Goal: Information Seeking & Learning: Compare options

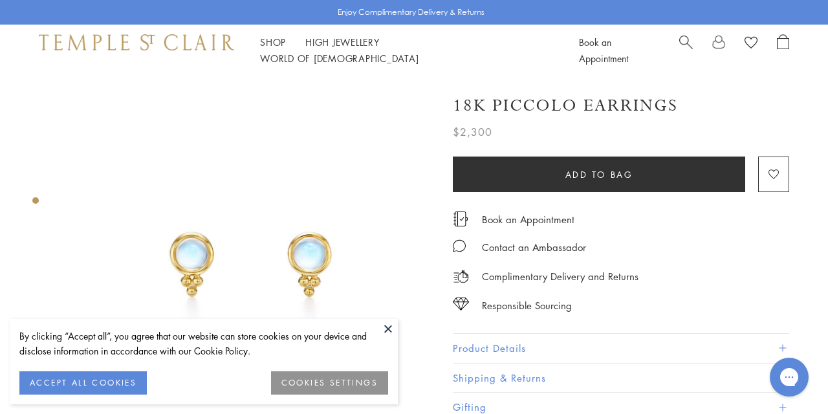
click at [386, 325] on button at bounding box center [387, 328] width 19 height 19
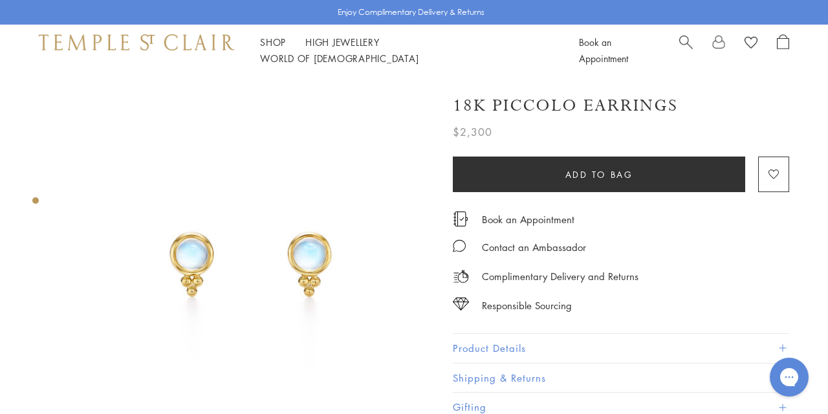
click at [337, 264] on img at bounding box center [249, 260] width 369 height 369
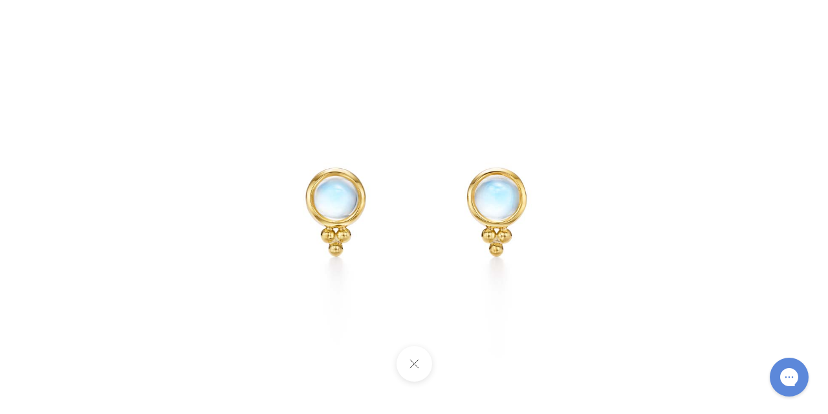
click at [414, 365] on button at bounding box center [414, 364] width 36 height 36
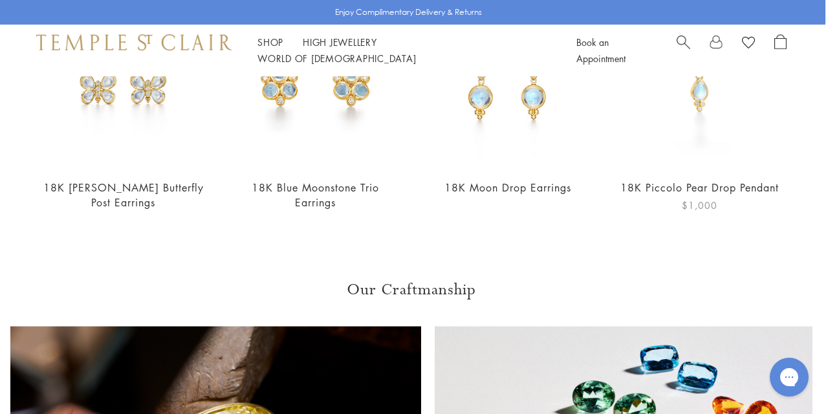
scroll to position [714, 3]
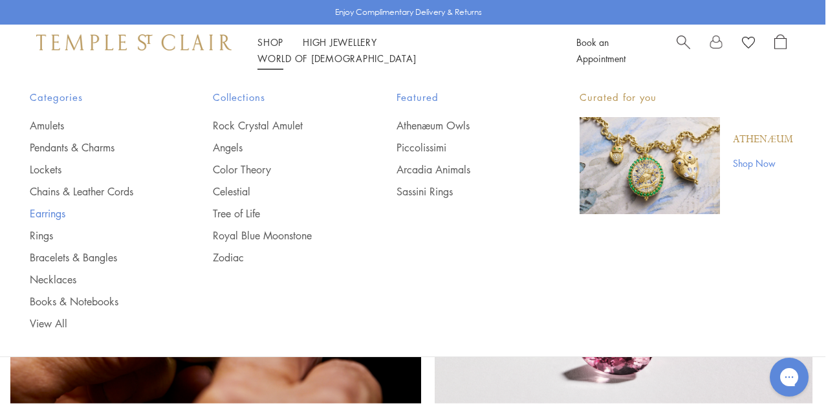
click at [51, 213] on link "Earrings" at bounding box center [95, 213] width 131 height 14
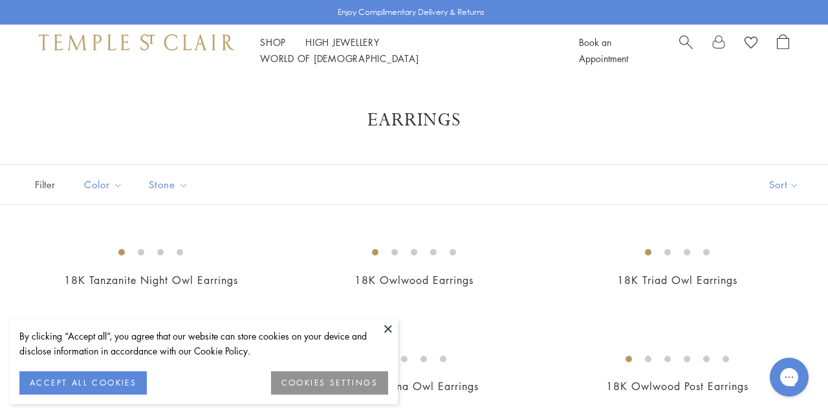
scroll to position [113, 0]
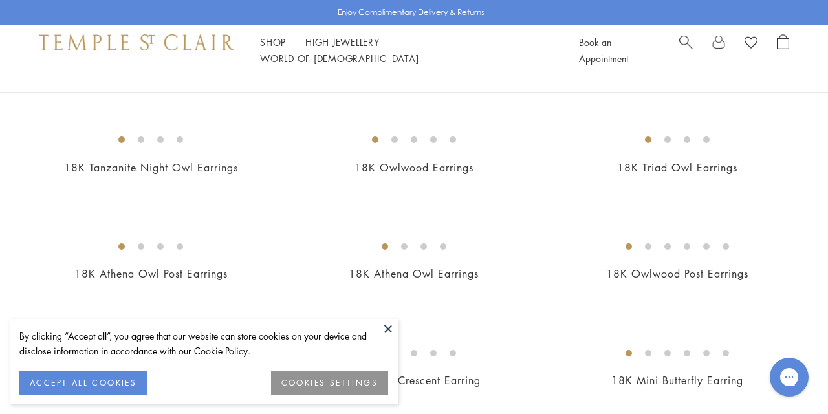
click at [387, 325] on button at bounding box center [387, 328] width 19 height 19
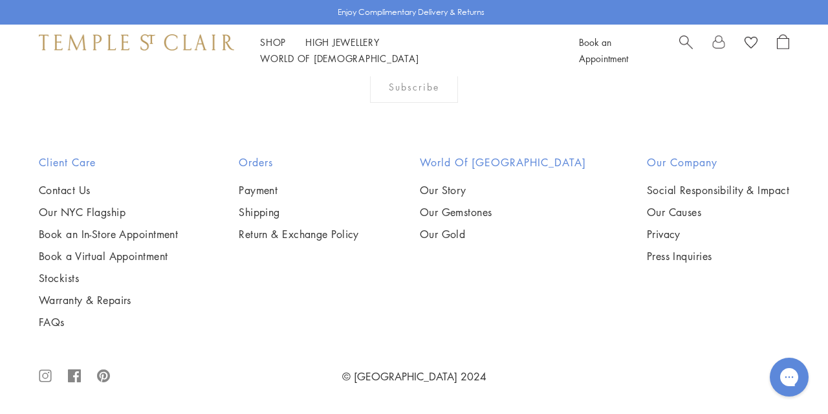
scroll to position [5799, 0]
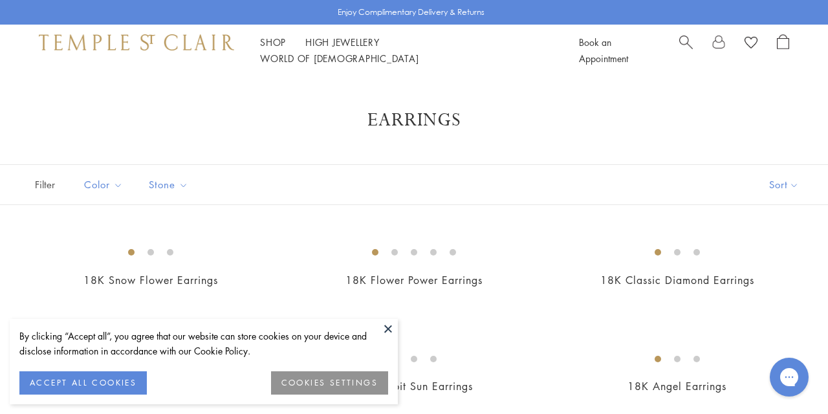
click at [385, 323] on button at bounding box center [387, 328] width 19 height 19
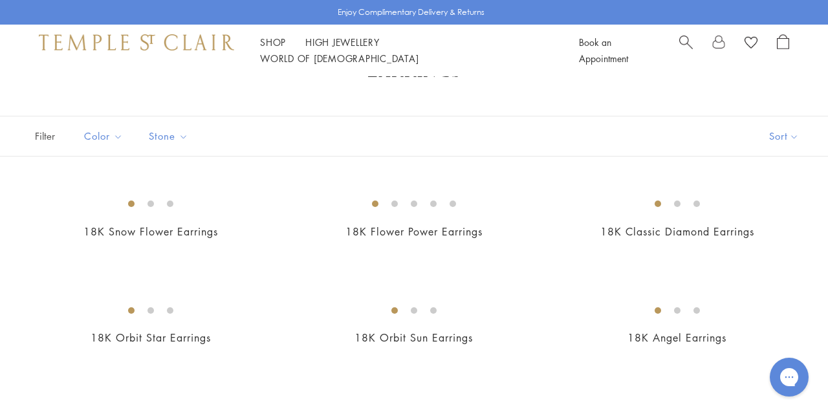
scroll to position [185, 0]
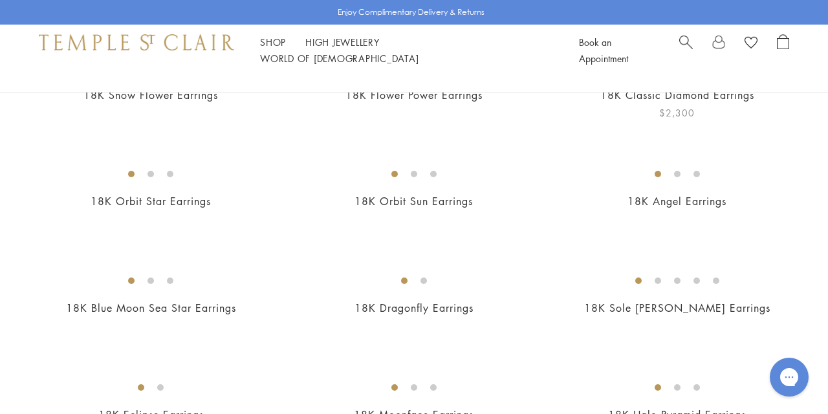
click at [0, 0] on img at bounding box center [0, 0] width 0 height 0
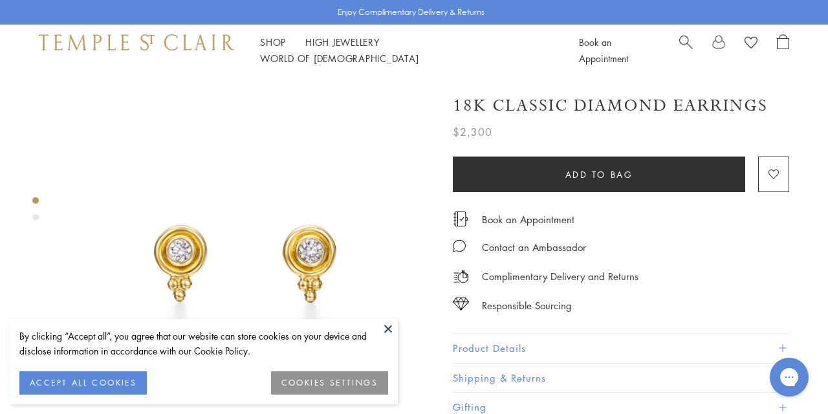
click at [387, 327] on button at bounding box center [387, 328] width 19 height 19
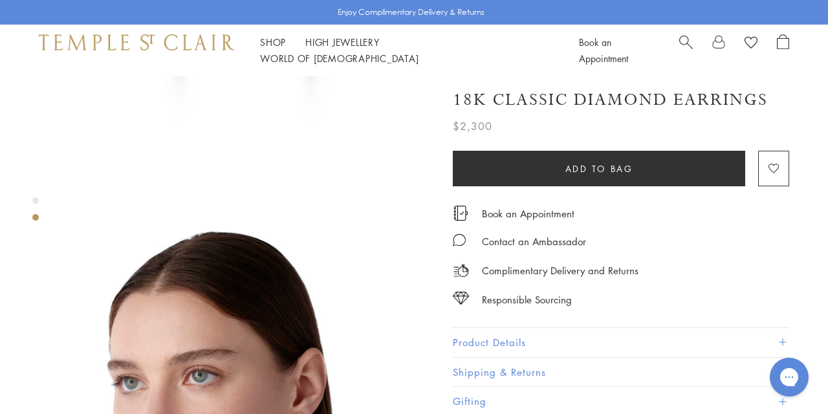
scroll to position [389, 0]
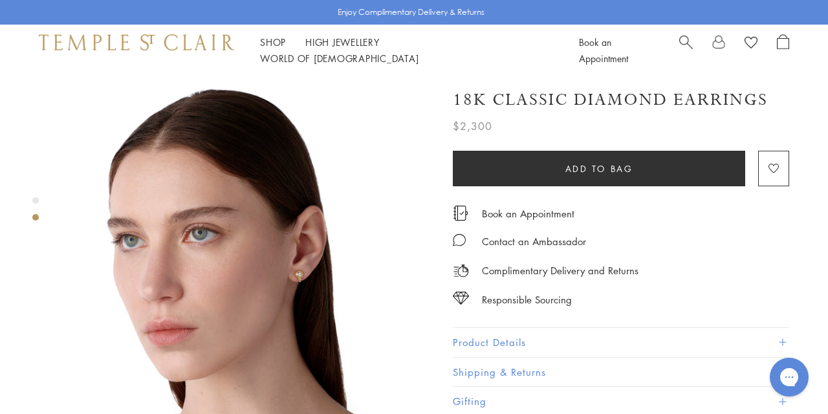
click at [298, 237] on img at bounding box center [249, 259] width 369 height 369
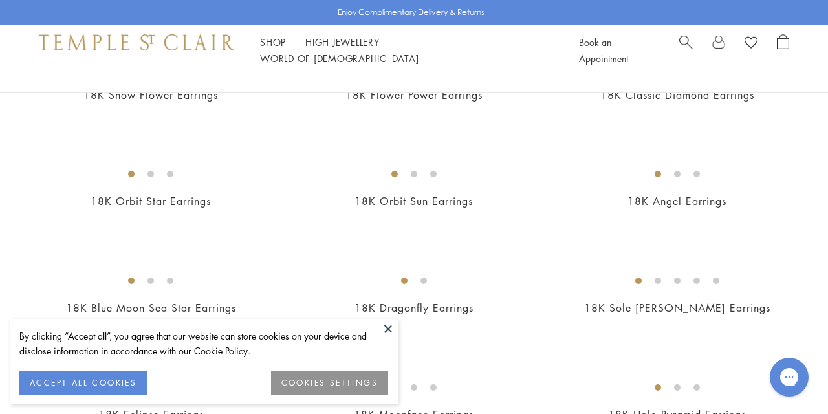
click at [387, 327] on button at bounding box center [387, 328] width 19 height 19
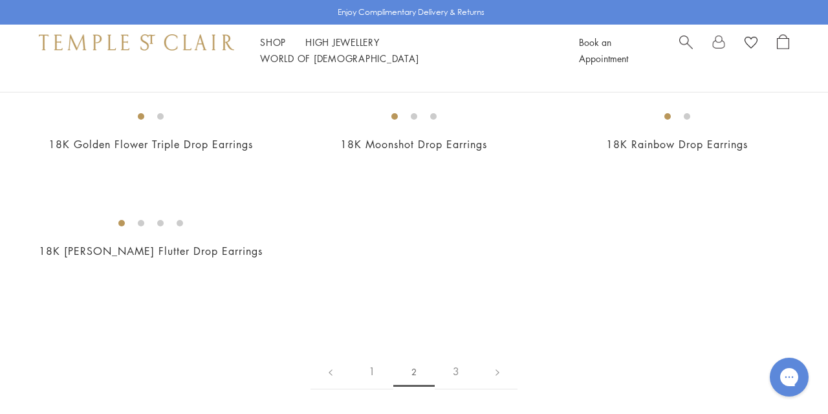
scroll to position [1782, 0]
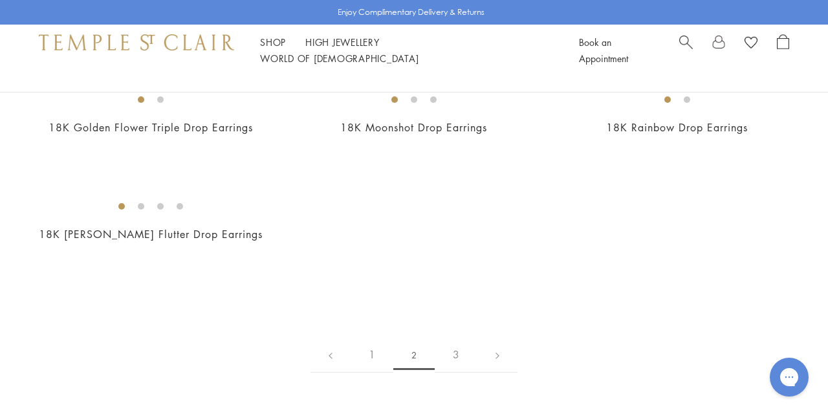
click at [0, 0] on img at bounding box center [0, 0] width 0 height 0
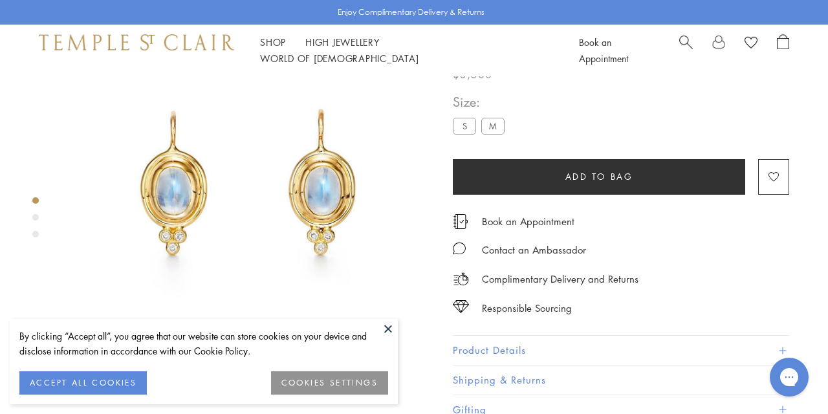
scroll to position [76, 0]
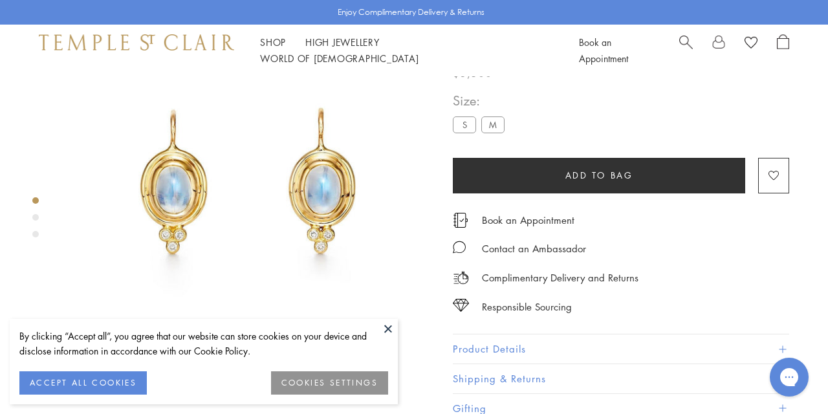
click at [379, 319] on button at bounding box center [387, 328] width 19 height 19
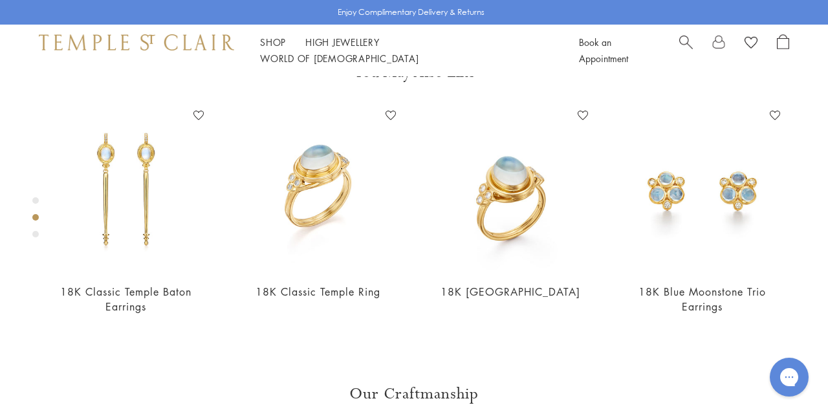
scroll to position [480, 0]
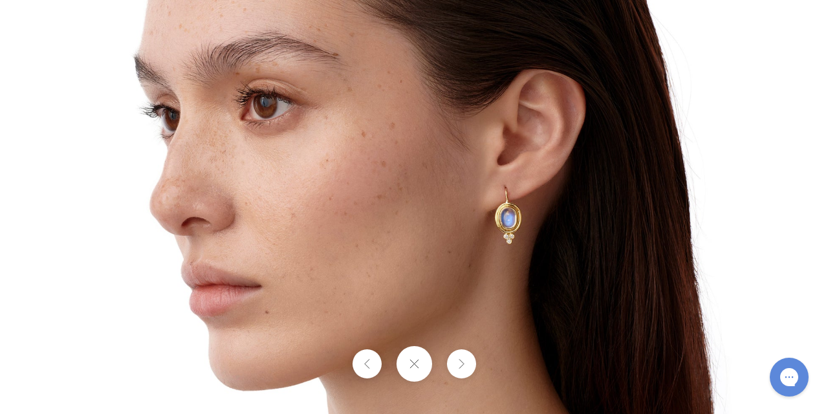
click at [512, 222] on img at bounding box center [414, 207] width 757 height 757
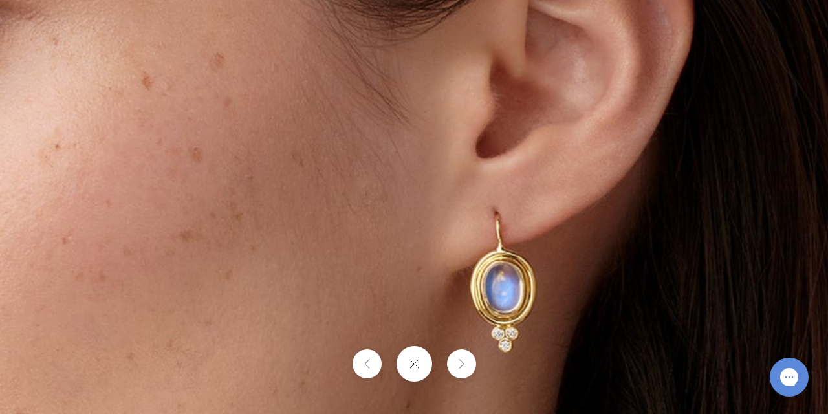
click at [515, 261] on img at bounding box center [271, 260] width 1863 height 1863
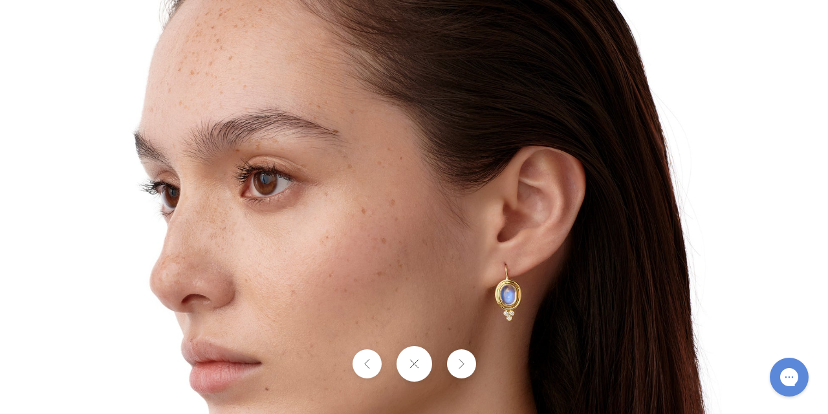
click at [612, 320] on img at bounding box center [414, 284] width 757 height 757
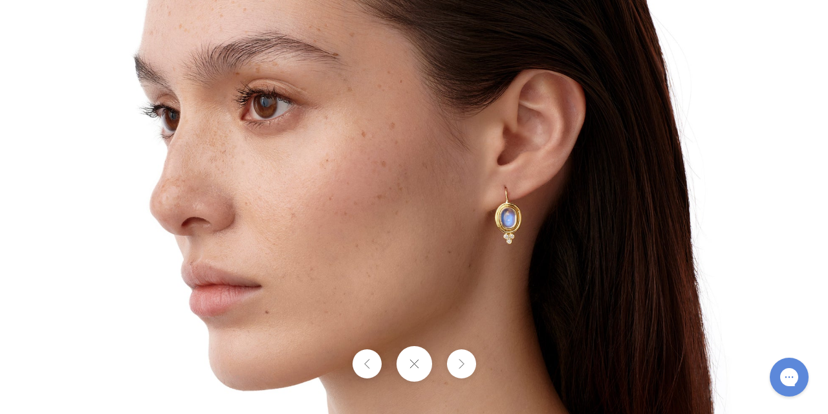
click at [413, 365] on button at bounding box center [414, 364] width 36 height 36
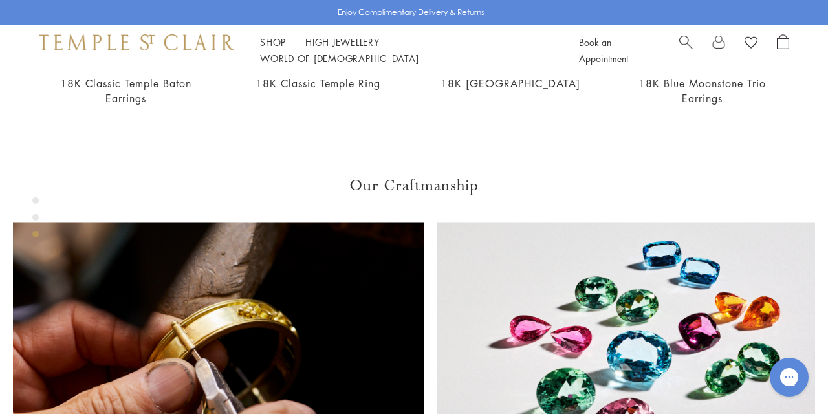
scroll to position [492, 0]
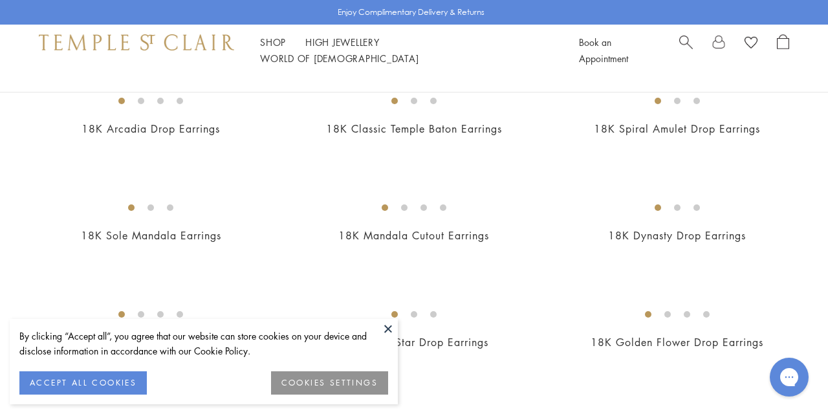
scroll to position [1755, 0]
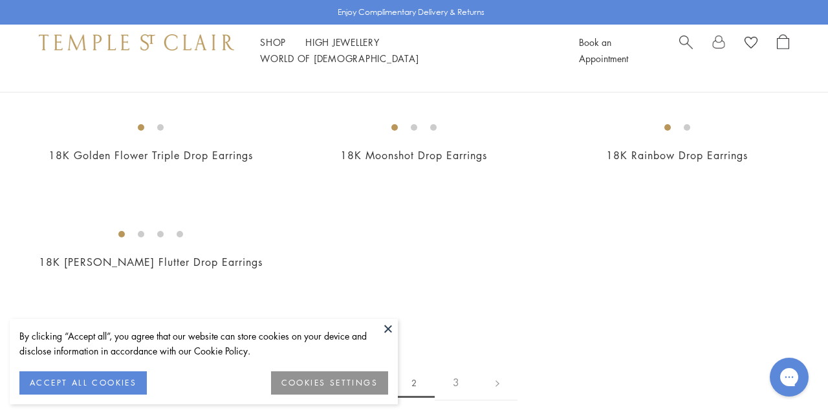
click at [389, 327] on button at bounding box center [387, 328] width 19 height 19
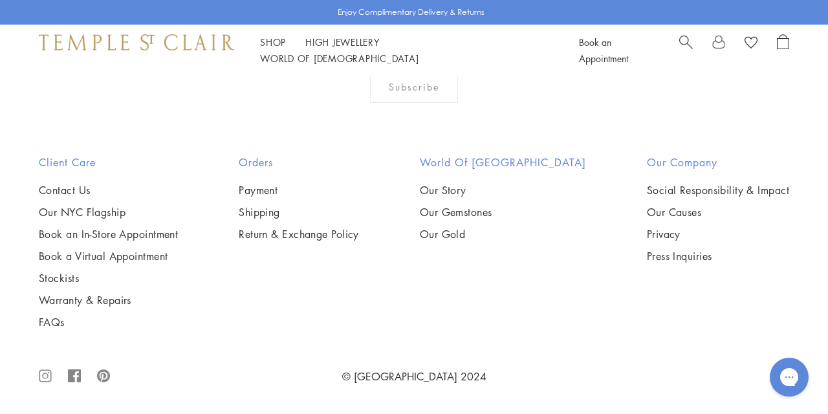
scroll to position [5538, 0]
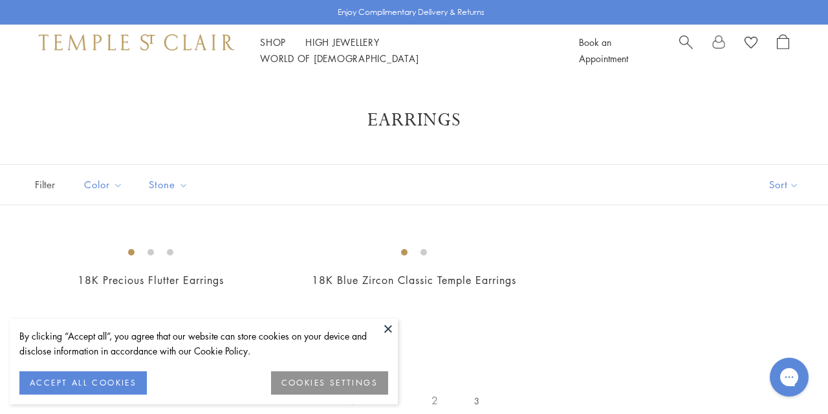
click at [389, 326] on button at bounding box center [387, 328] width 19 height 19
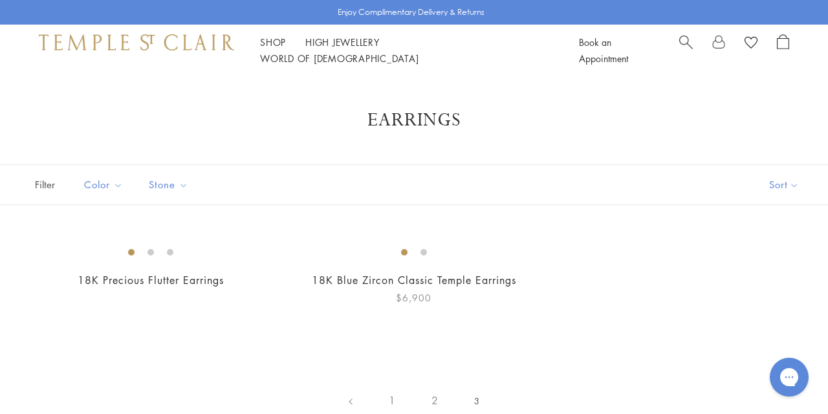
scroll to position [257, 0]
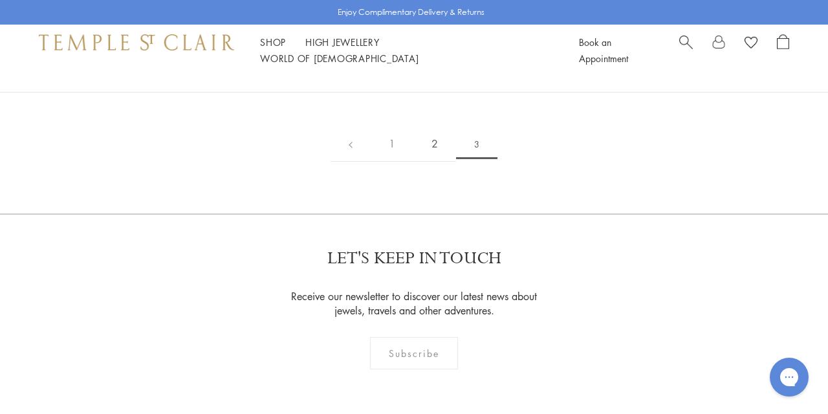
click at [433, 162] on link "2" at bounding box center [434, 144] width 43 height 36
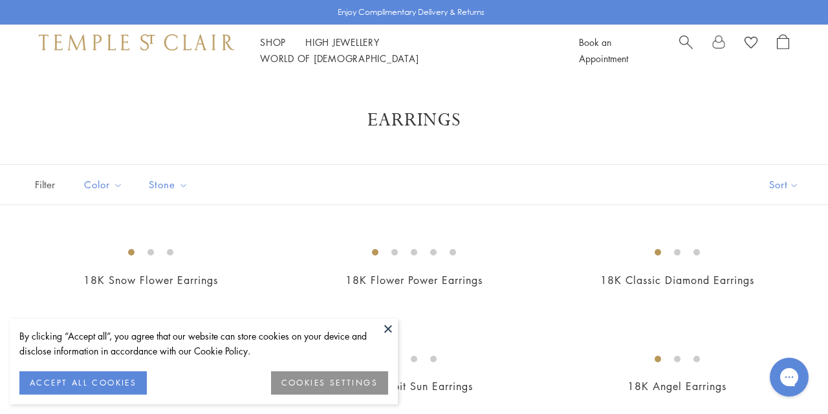
click at [386, 327] on button at bounding box center [387, 328] width 19 height 19
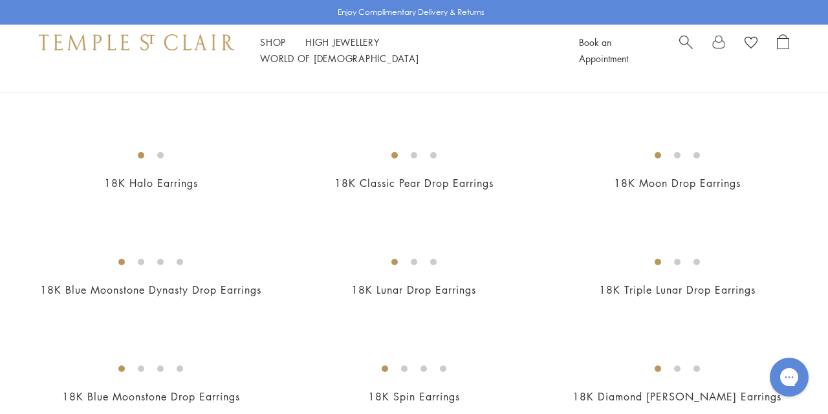
scroll to position [1088, 0]
click at [0, 0] on img at bounding box center [0, 0] width 0 height 0
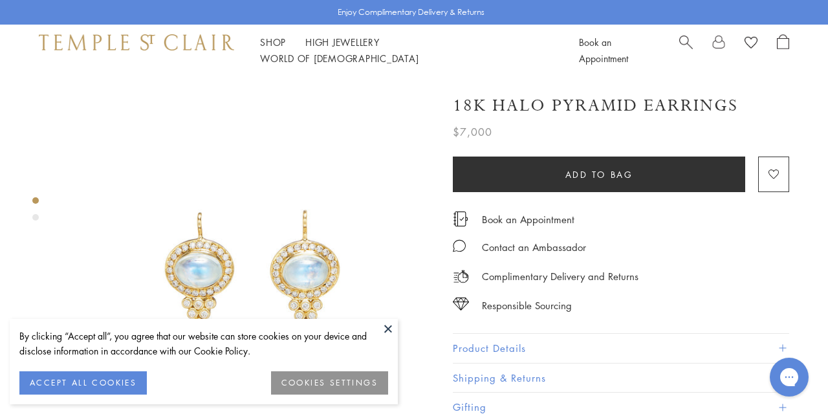
click at [384, 325] on button at bounding box center [387, 328] width 19 height 19
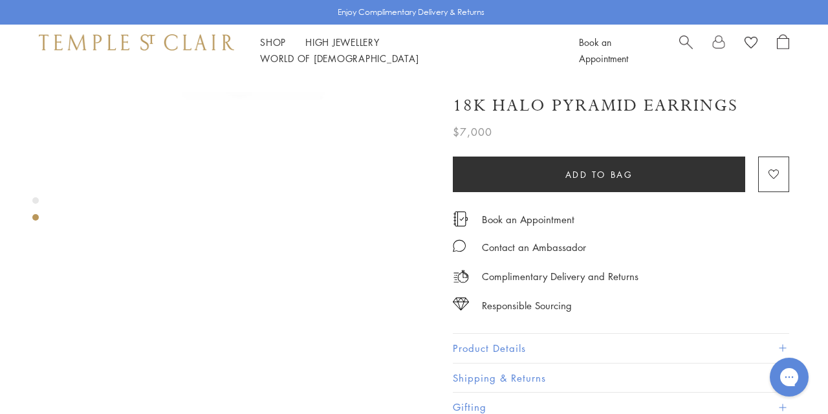
scroll to position [284, 0]
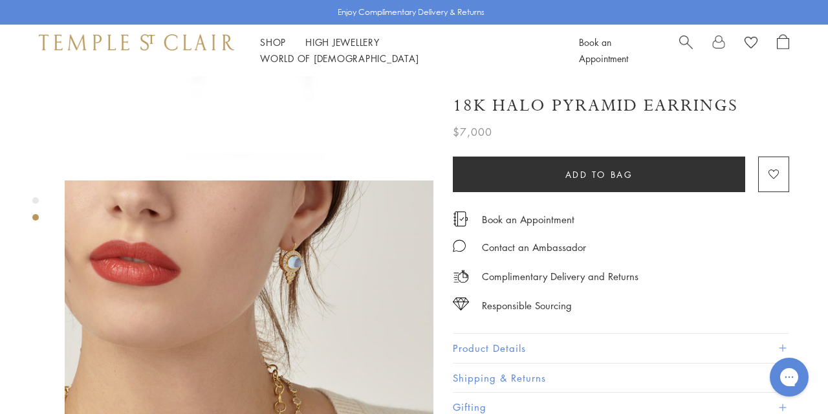
click at [288, 220] on img at bounding box center [249, 364] width 369 height 369
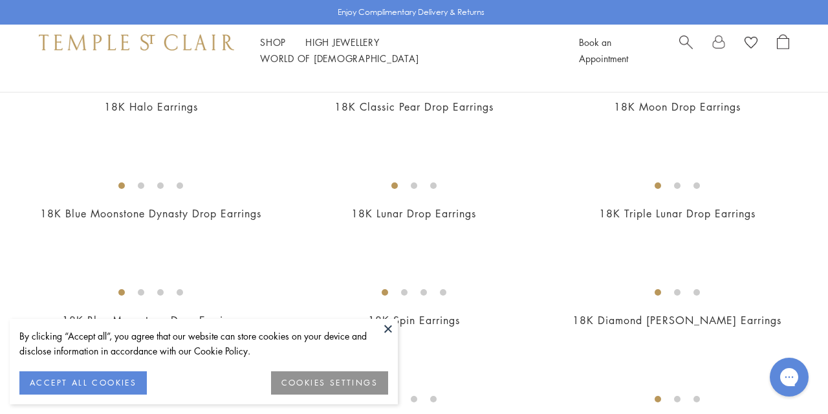
scroll to position [1182, 0]
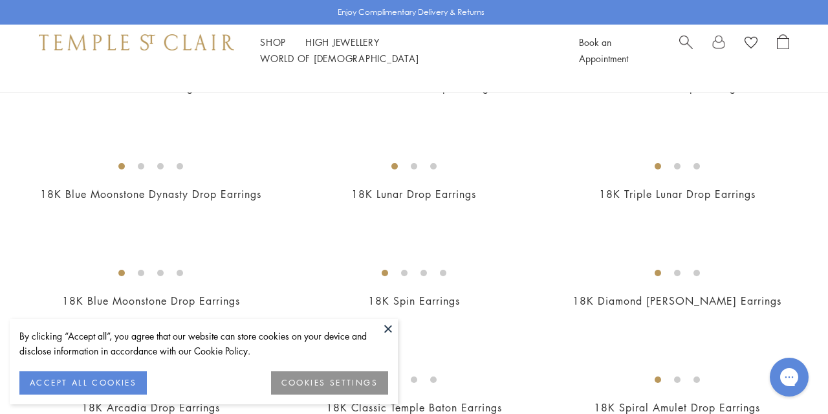
click at [387, 324] on button at bounding box center [387, 328] width 19 height 19
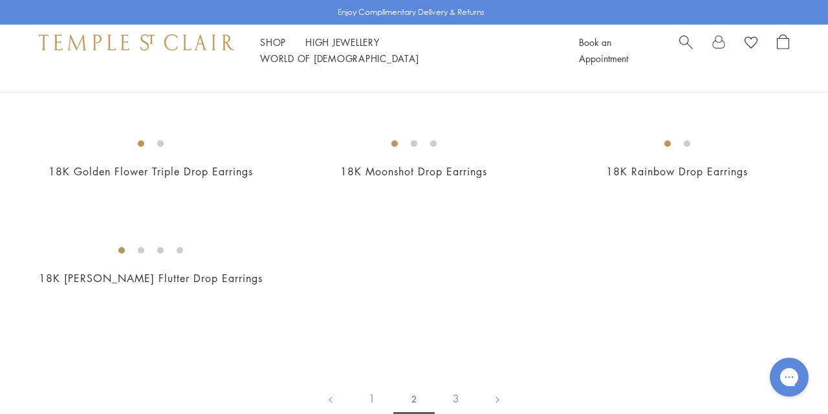
scroll to position [1743, 0]
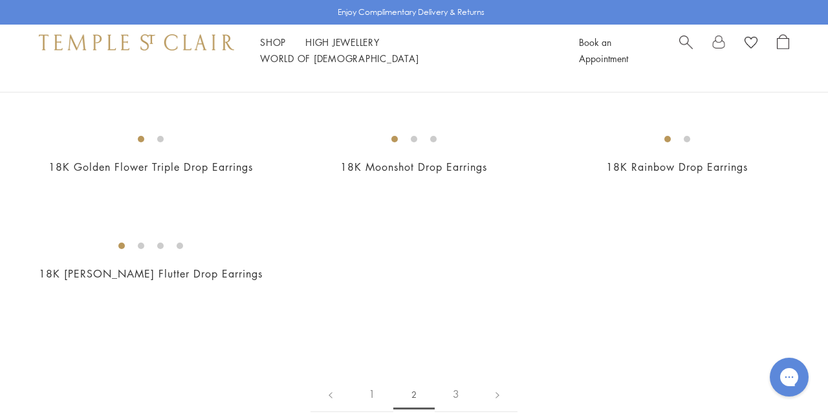
click at [0, 0] on img at bounding box center [0, 0] width 0 height 0
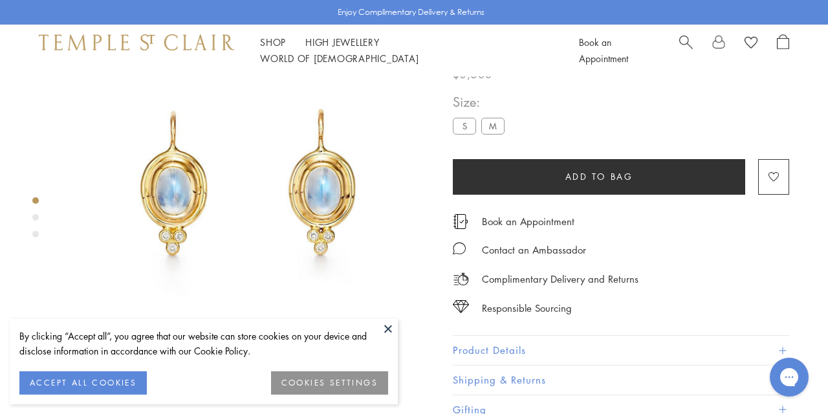
scroll to position [76, 0]
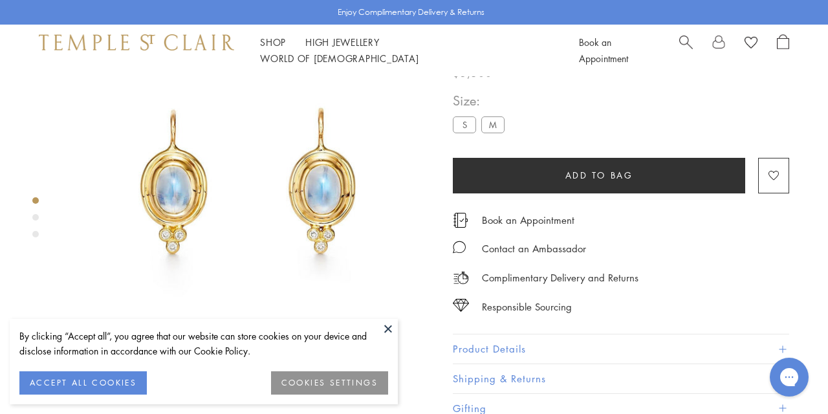
click at [383, 324] on button at bounding box center [387, 328] width 19 height 19
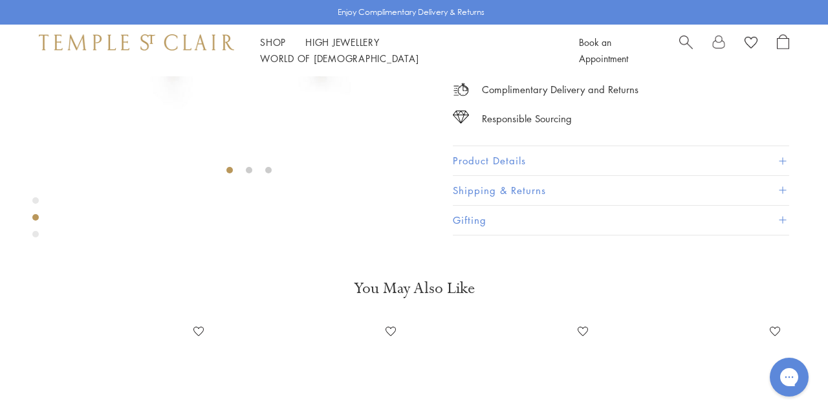
scroll to position [358, 0]
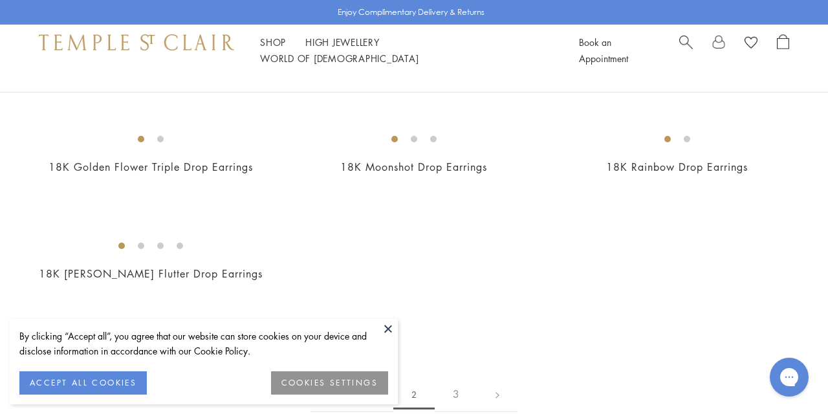
click at [388, 329] on button at bounding box center [387, 328] width 19 height 19
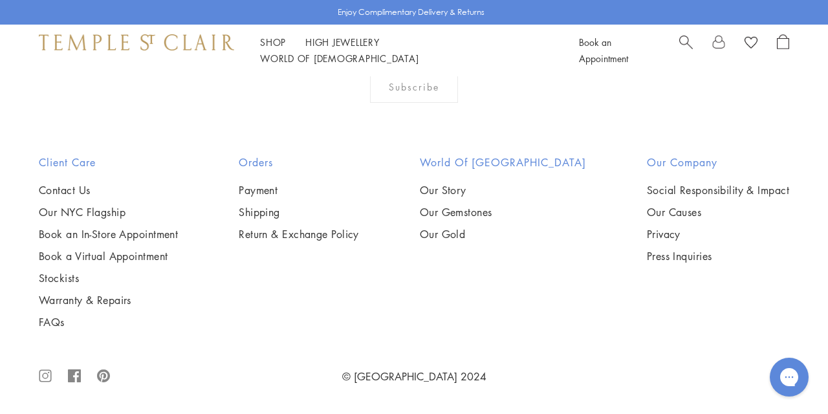
scroll to position [5575, 0]
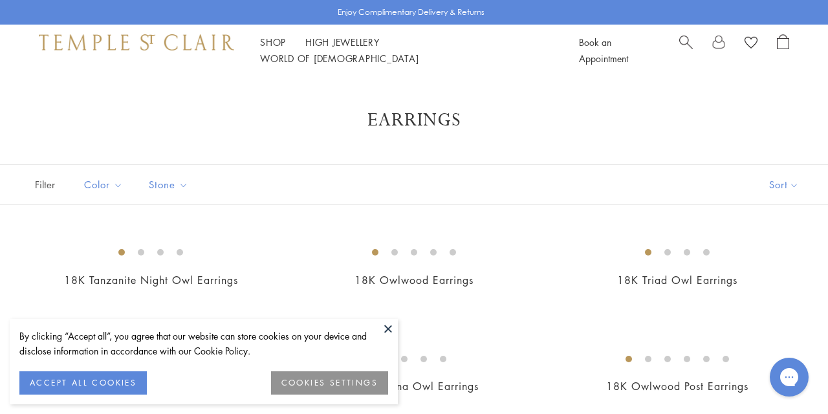
click at [390, 324] on button at bounding box center [387, 328] width 19 height 19
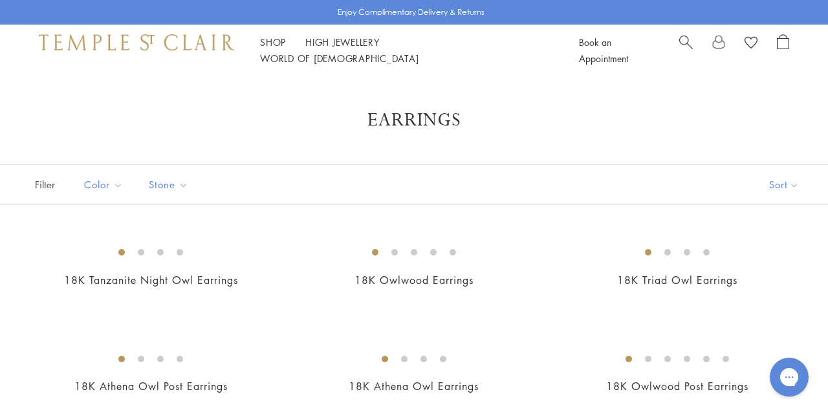
click at [680, 45] on span "Search" at bounding box center [686, 41] width 14 height 14
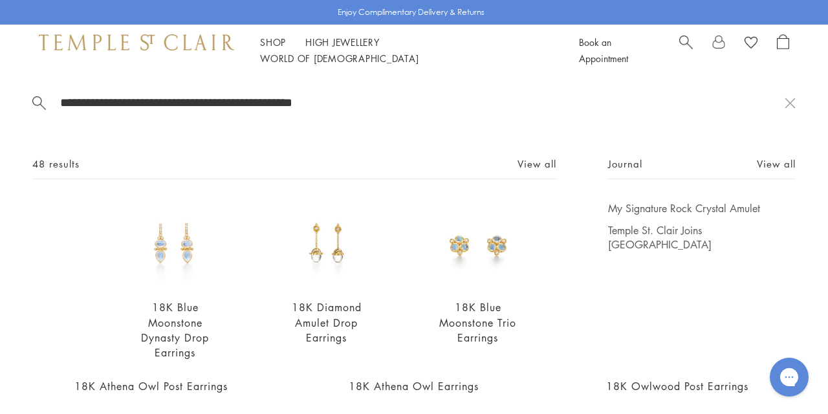
click at [408, 104] on input "**********" at bounding box center [422, 102] width 726 height 15
type input "**********"
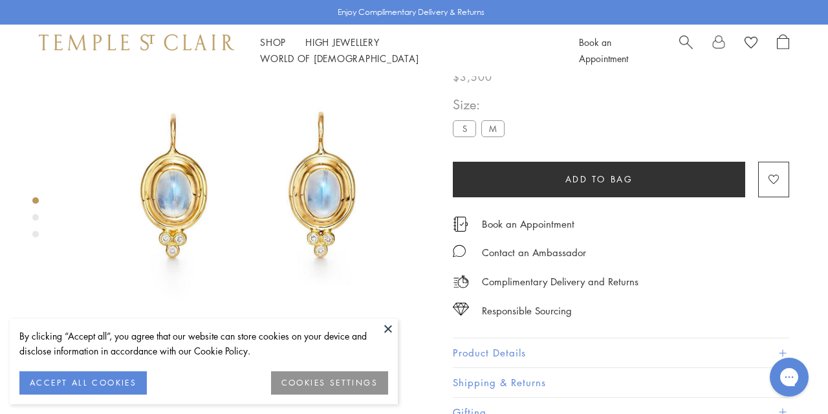
scroll to position [76, 0]
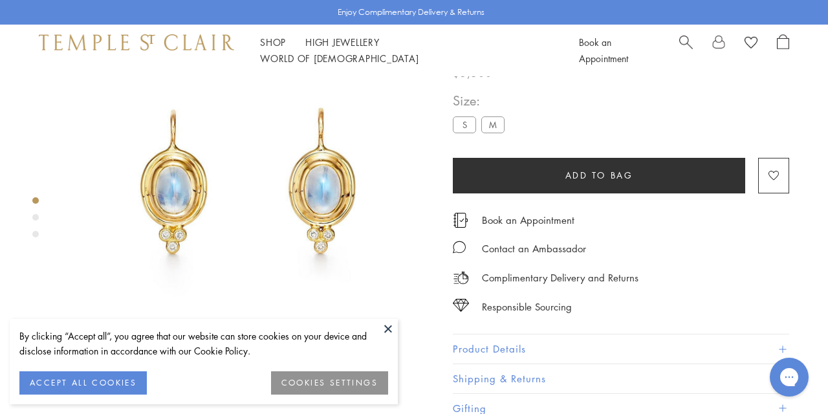
click at [387, 326] on button at bounding box center [387, 328] width 19 height 19
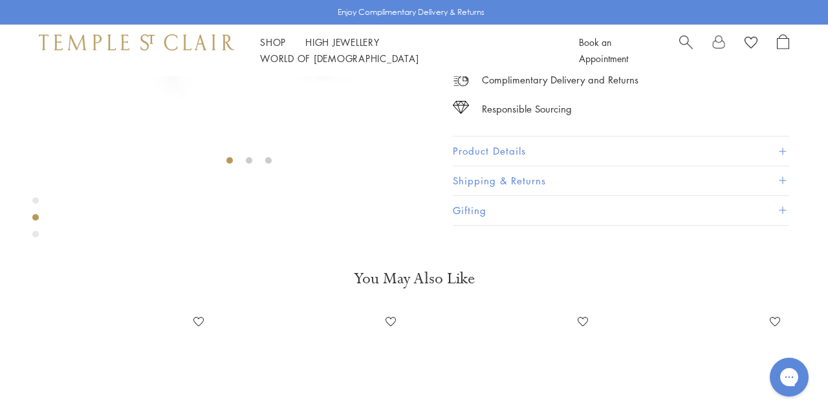
scroll to position [374, 0]
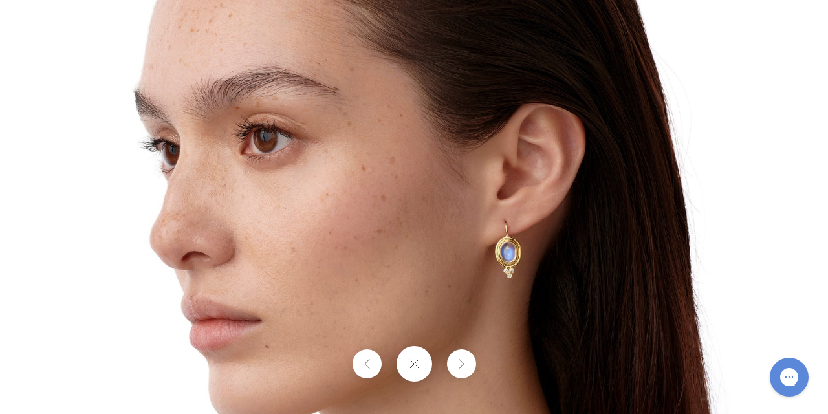
click at [514, 255] on img at bounding box center [414, 241] width 757 height 757
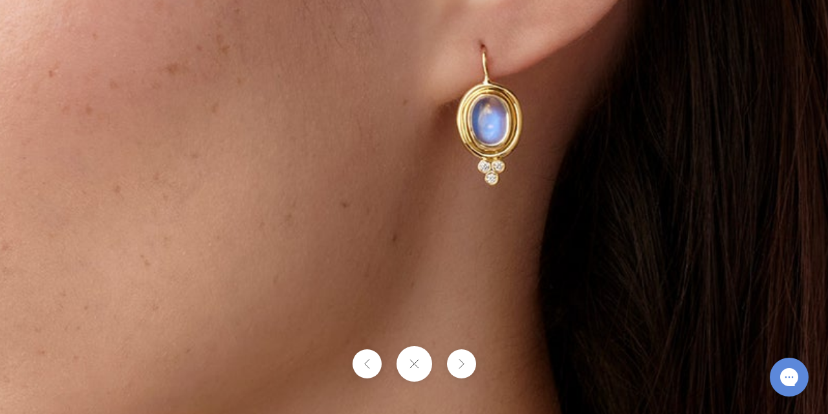
click at [414, 363] on button at bounding box center [414, 364] width 36 height 36
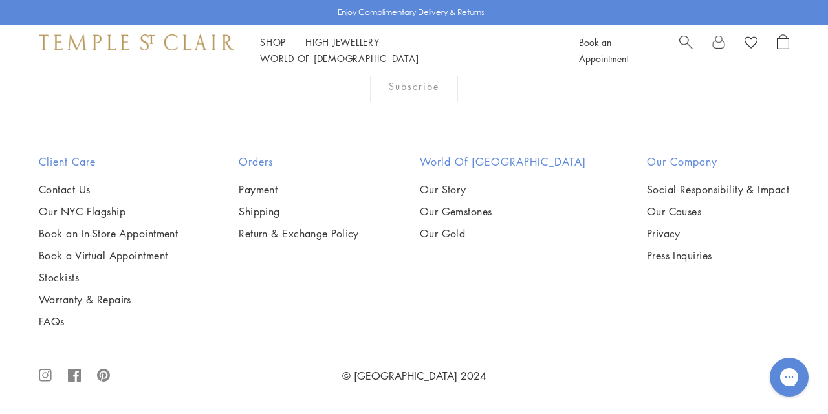
scroll to position [1925, 0]
